Goal: Find specific page/section: Find specific page/section

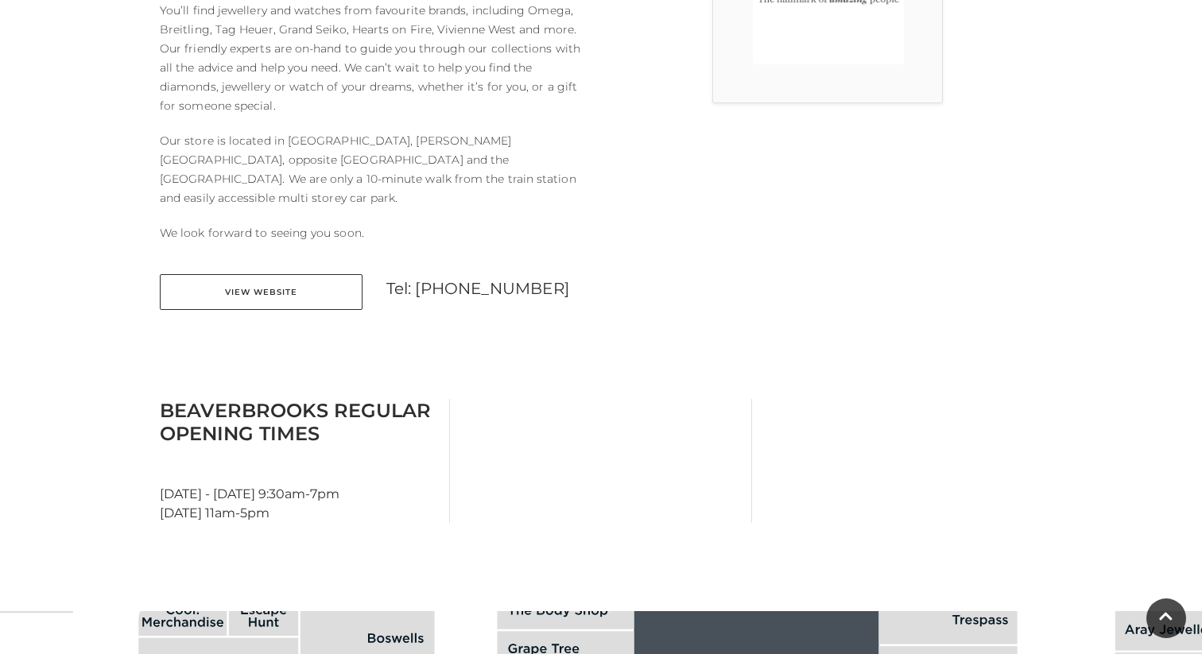
scroll to position [586, 0]
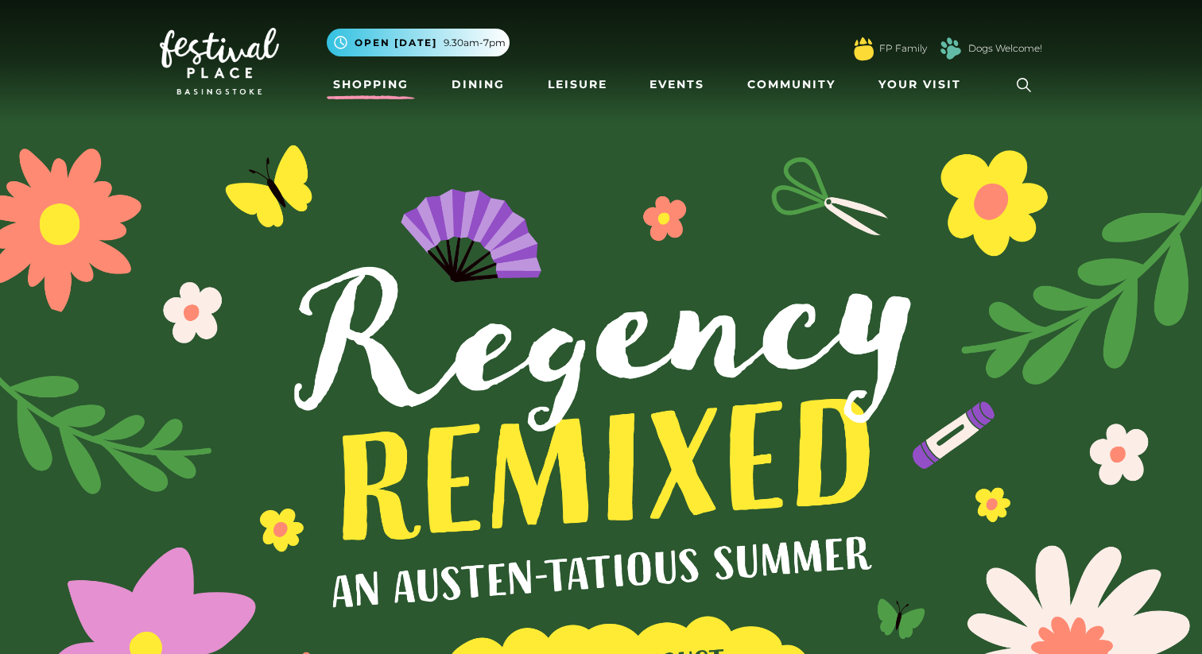
click at [373, 83] on link "Shopping" at bounding box center [371, 84] width 88 height 29
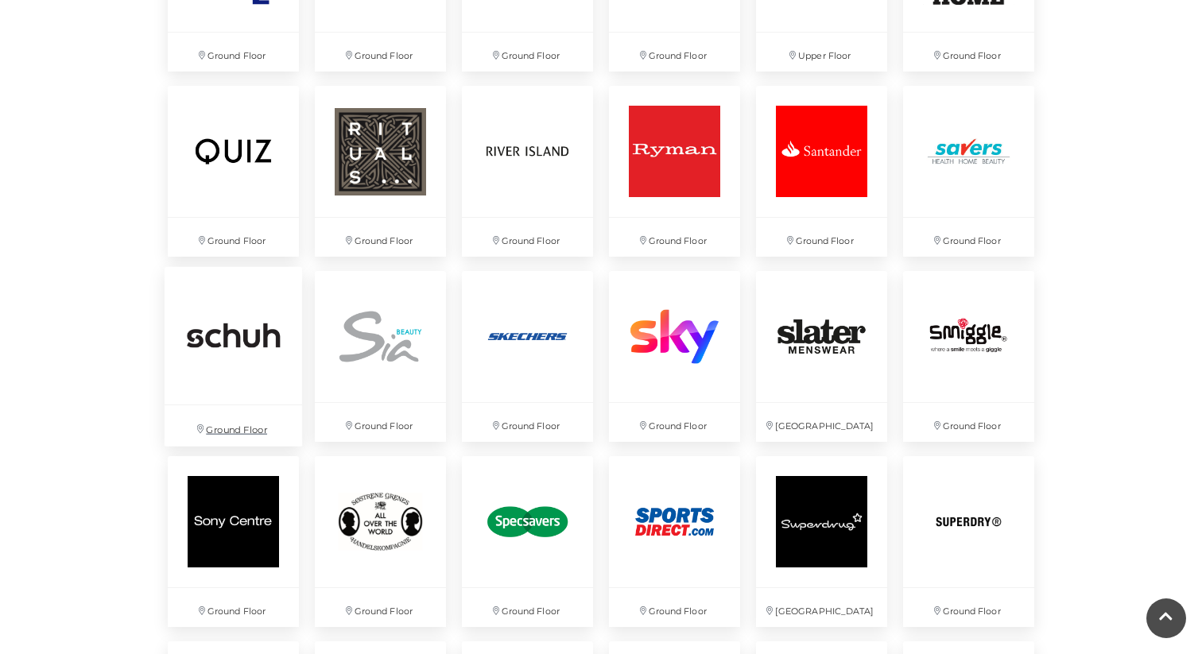
scroll to position [3370, 0]
